Goal: Transaction & Acquisition: Subscribe to service/newsletter

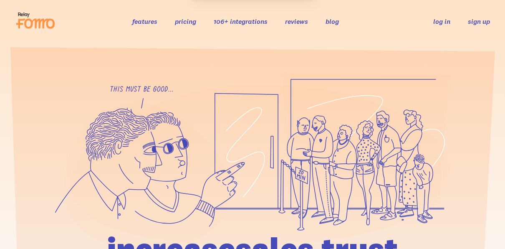
click at [478, 23] on link "sign up" at bounding box center [478, 21] width 22 height 9
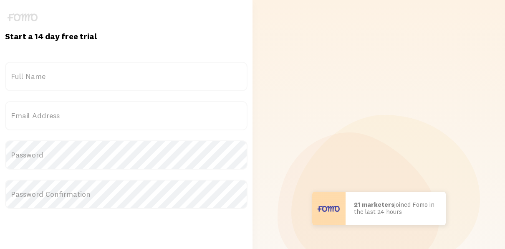
click at [54, 74] on label "Full Name" at bounding box center [126, 76] width 242 height 29
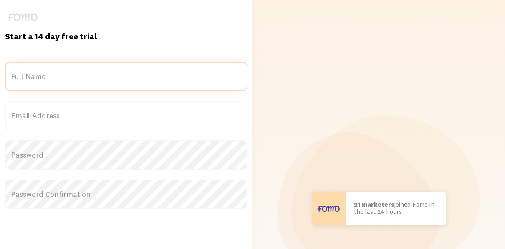
click at [54, 74] on input "Full Name" at bounding box center [126, 76] width 242 height 29
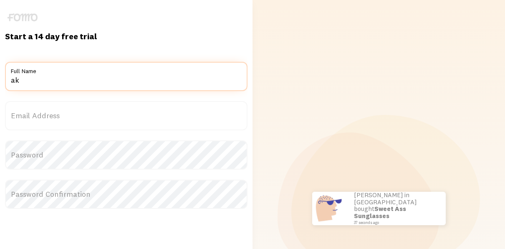
type input "a"
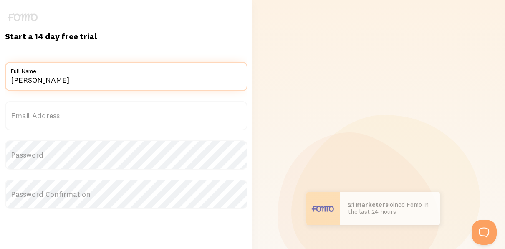
type input "[PERSON_NAME]"
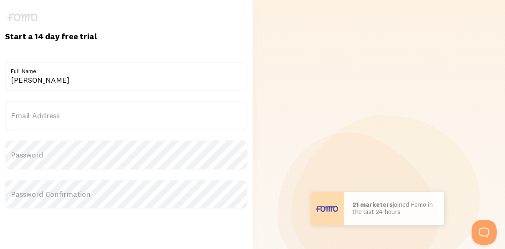
click at [54, 114] on label "Email Address" at bounding box center [126, 115] width 242 height 29
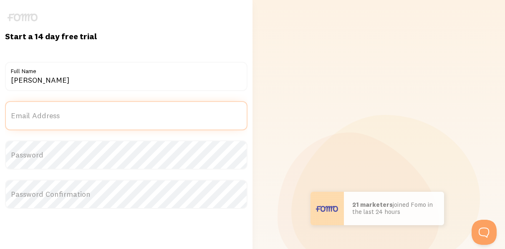
click at [54, 114] on input "Email Address" at bounding box center [126, 115] width 242 height 29
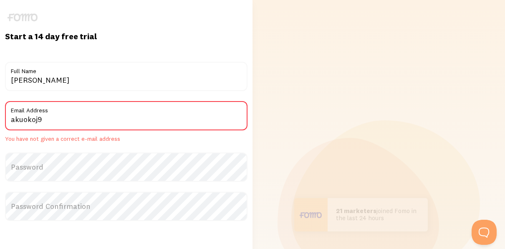
click at [96, 111] on label "Email Address" at bounding box center [126, 108] width 242 height 14
click at [96, 111] on input "akuokoj9" at bounding box center [126, 115] width 242 height 29
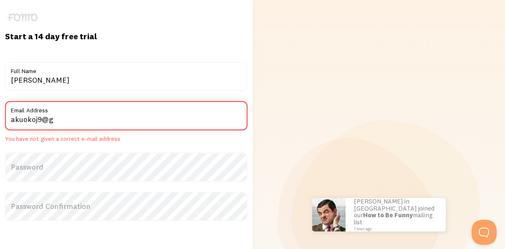
click at [215, 123] on input "akuokoj9@g" at bounding box center [126, 115] width 242 height 29
click at [194, 105] on label "Email Address" at bounding box center [126, 108] width 242 height 14
click at [194, 105] on input "akuokoj9@g" at bounding box center [126, 115] width 242 height 29
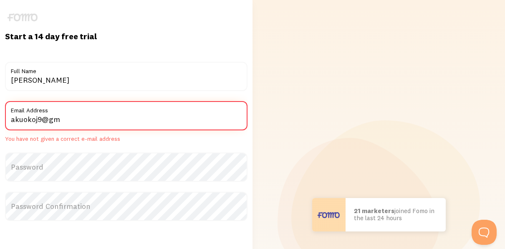
type input "[EMAIL_ADDRESS][DOMAIN_NAME]"
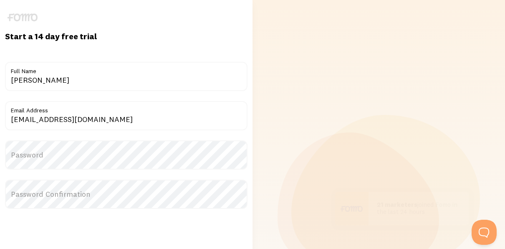
click at [99, 153] on label "Password" at bounding box center [126, 154] width 242 height 29
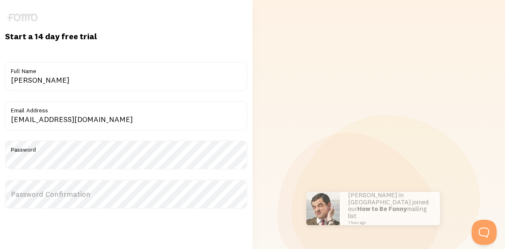
click at [186, 188] on label "Password Confirmation" at bounding box center [126, 193] width 242 height 29
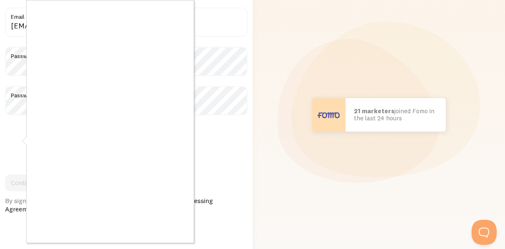
scroll to position [90, 0]
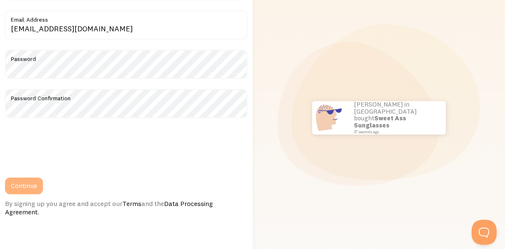
click at [28, 189] on button "Continue" at bounding box center [24, 185] width 38 height 17
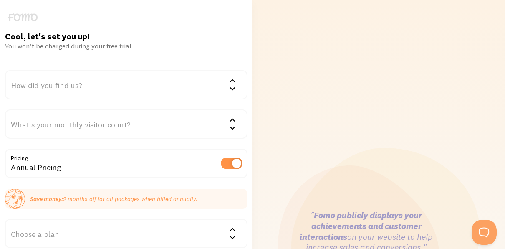
click at [79, 87] on div "How did you find us?" at bounding box center [126, 84] width 242 height 29
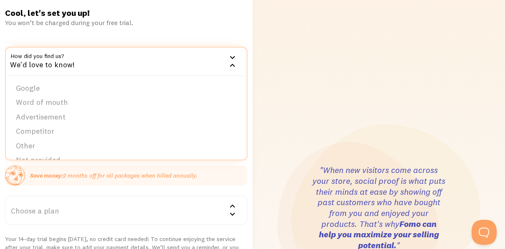
scroll to position [13, 0]
click at [31, 136] on li "Other" at bounding box center [126, 133] width 241 height 15
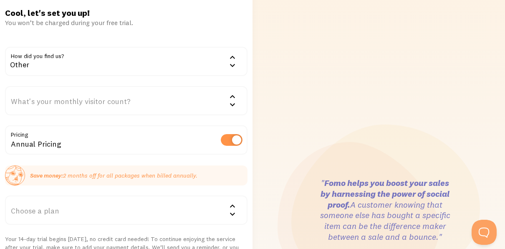
click at [231, 99] on icon at bounding box center [232, 96] width 10 height 10
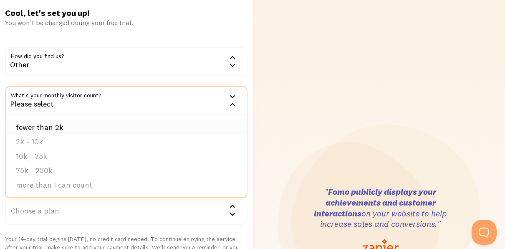
click at [87, 126] on li "fewer than 2k" at bounding box center [126, 127] width 241 height 15
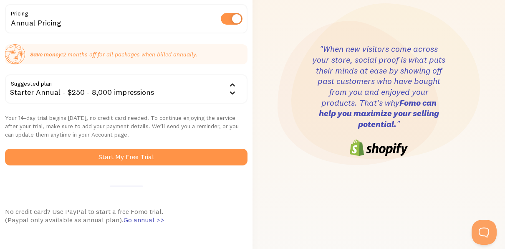
scroll to position [147, 0]
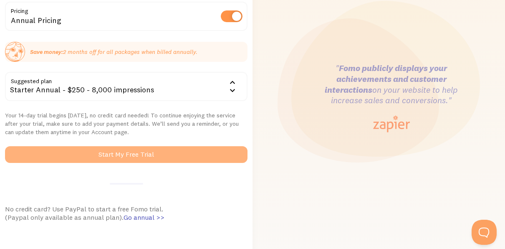
click at [216, 150] on button "Start My Free Trial" at bounding box center [126, 154] width 242 height 17
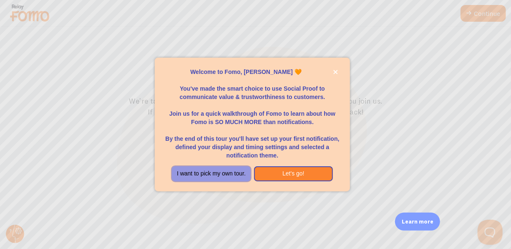
click at [211, 169] on button "I want to pick my own tour." at bounding box center [211, 173] width 79 height 15
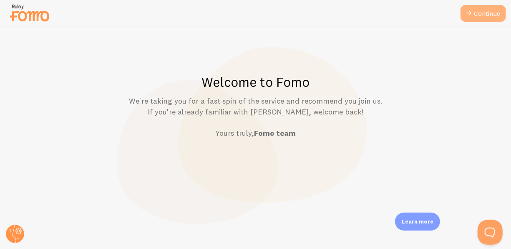
click at [490, 13] on link "Continue" at bounding box center [482, 13] width 45 height 17
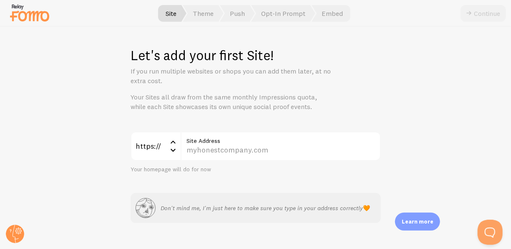
click at [172, 147] on icon at bounding box center [173, 150] width 10 height 10
click at [169, 138] on icon at bounding box center [173, 142] width 10 height 10
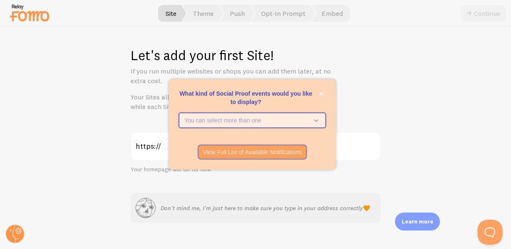
click at [320, 119] on icon "What kind of Social Proof events would you like to display?" at bounding box center [315, 119] width 12 height 9
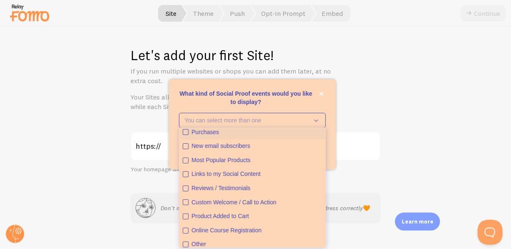
scroll to position [22, 0]
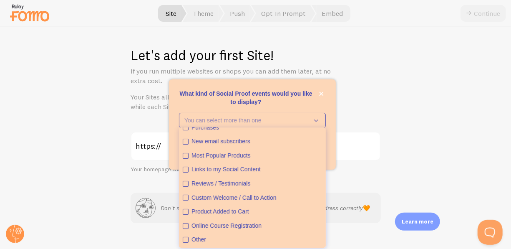
click at [123, 136] on div "Let's add your first Site! If you run multiple websites or shops you can add th…" at bounding box center [255, 138] width 510 height 222
